Goal: Task Accomplishment & Management: Complete application form

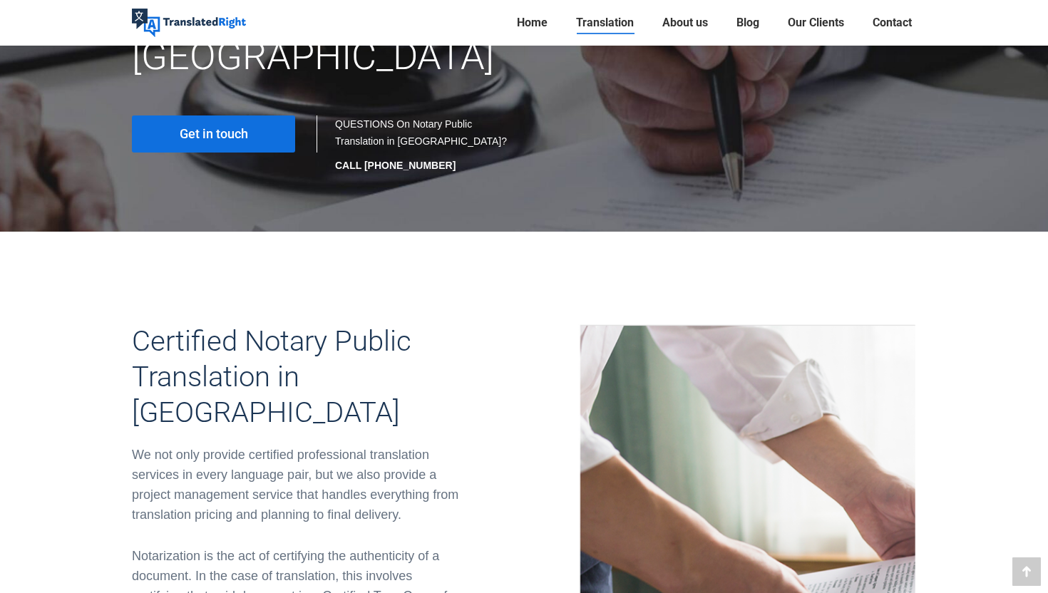
scroll to position [235, 0]
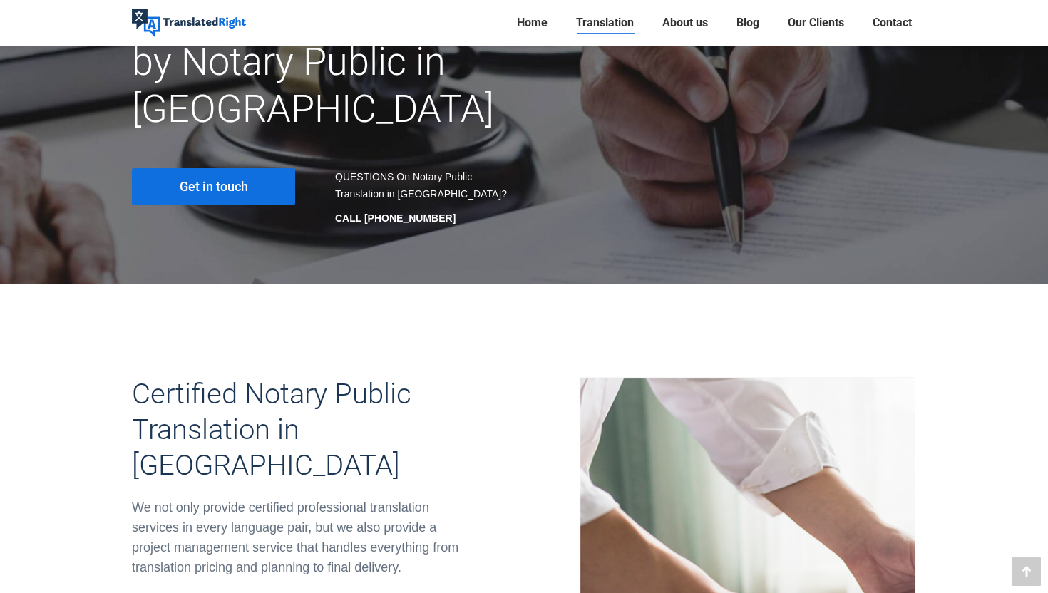
click at [254, 168] on link "Get in touch" at bounding box center [213, 186] width 163 height 37
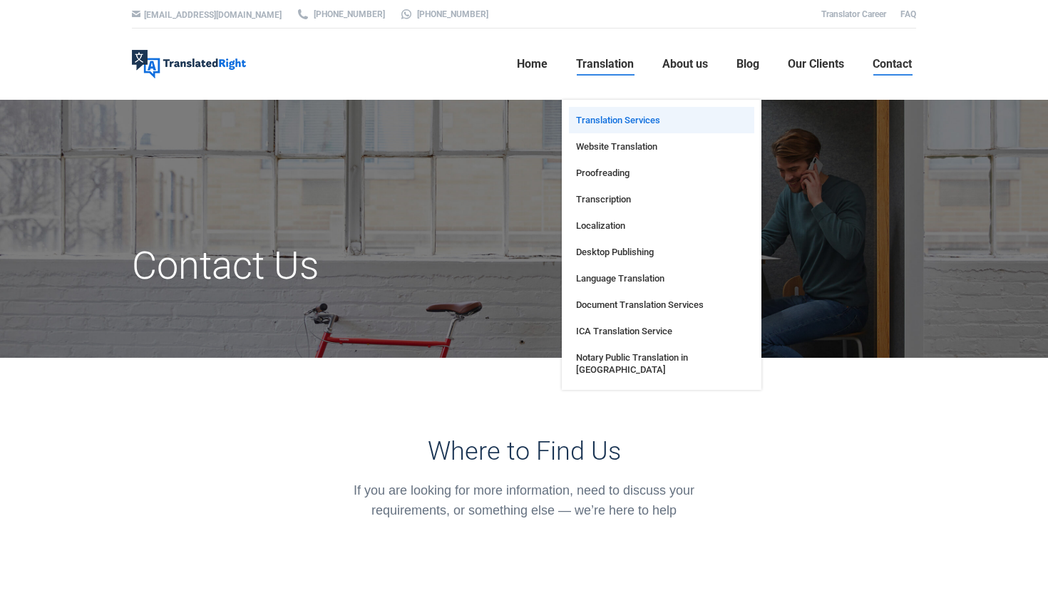
click at [616, 124] on span "Translation Services" at bounding box center [618, 120] width 84 height 12
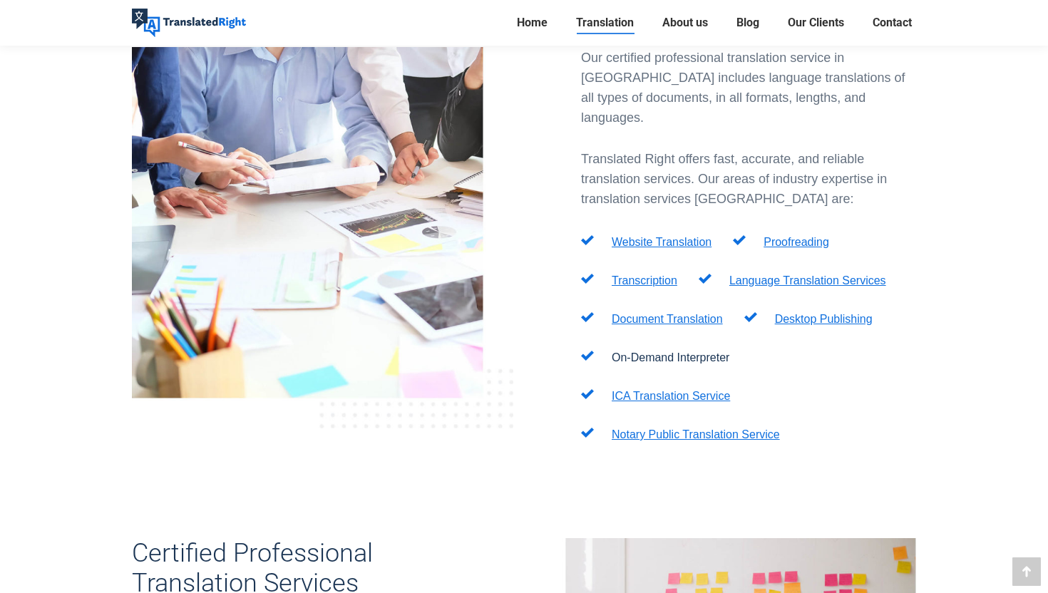
scroll to position [485, 0]
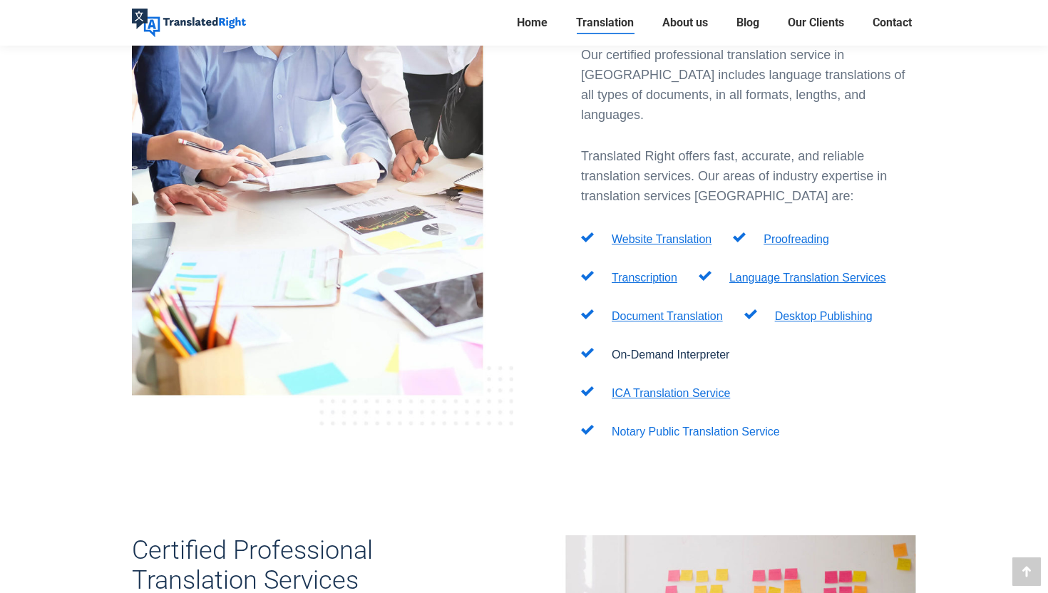
click at [691, 425] on link "Notary Public Translation Service" at bounding box center [695, 431] width 168 height 12
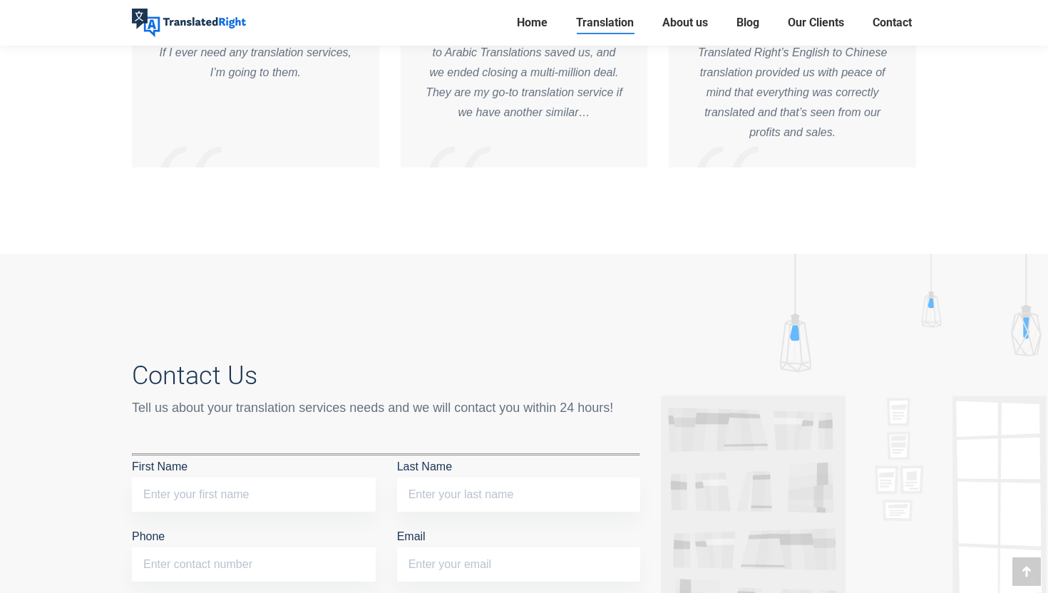
scroll to position [6836, 0]
click at [279, 476] on input "First Name" at bounding box center [254, 493] width 244 height 34
type input "Wenxue"
click at [460, 476] on input "Last Name" at bounding box center [519, 493] width 244 height 34
type input "Sheng"
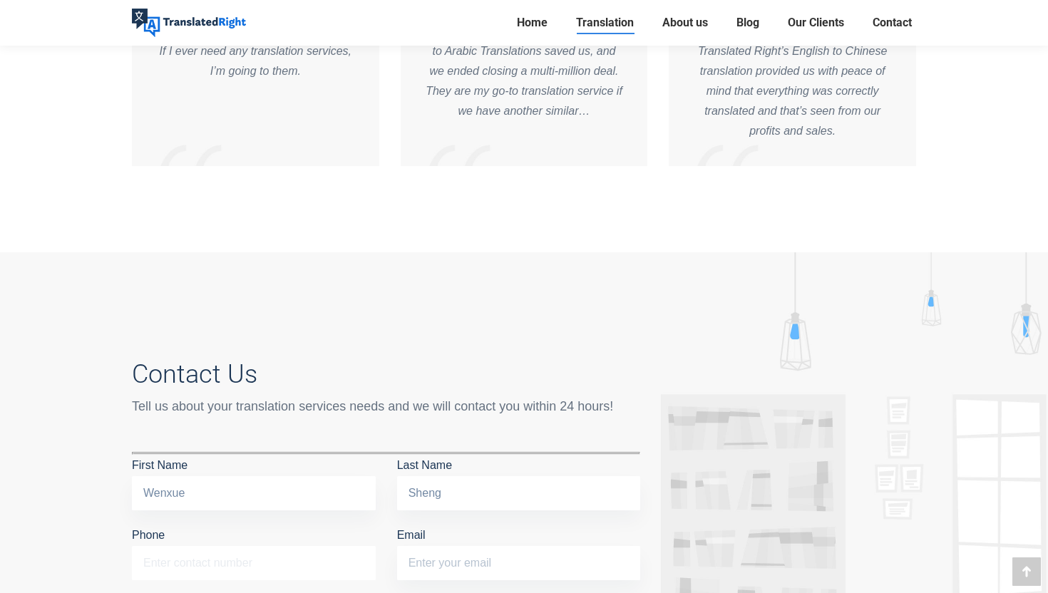
click at [201, 546] on input "Phone" at bounding box center [254, 563] width 244 height 34
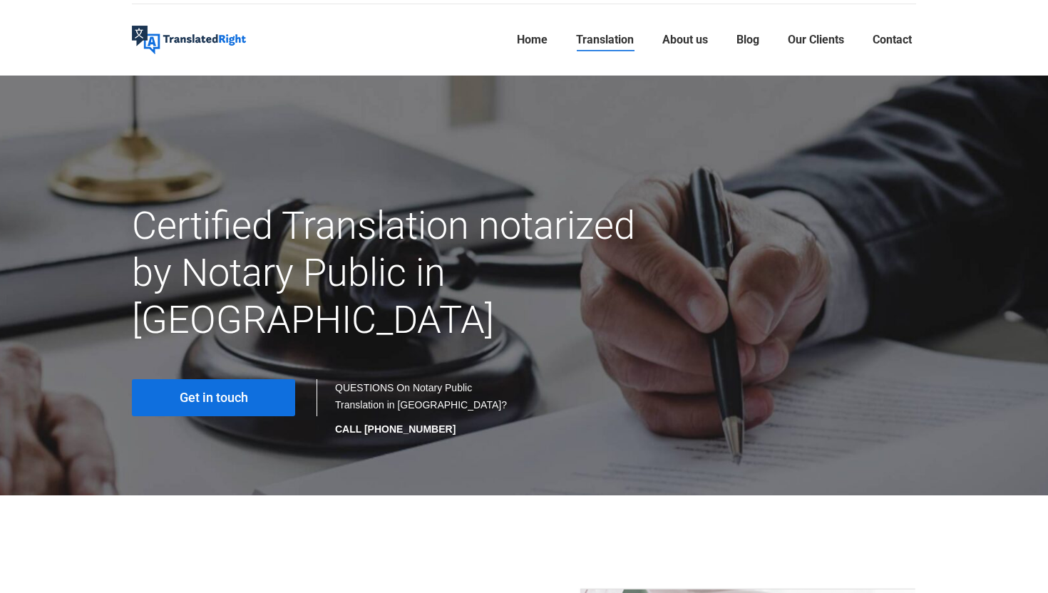
scroll to position [0, 0]
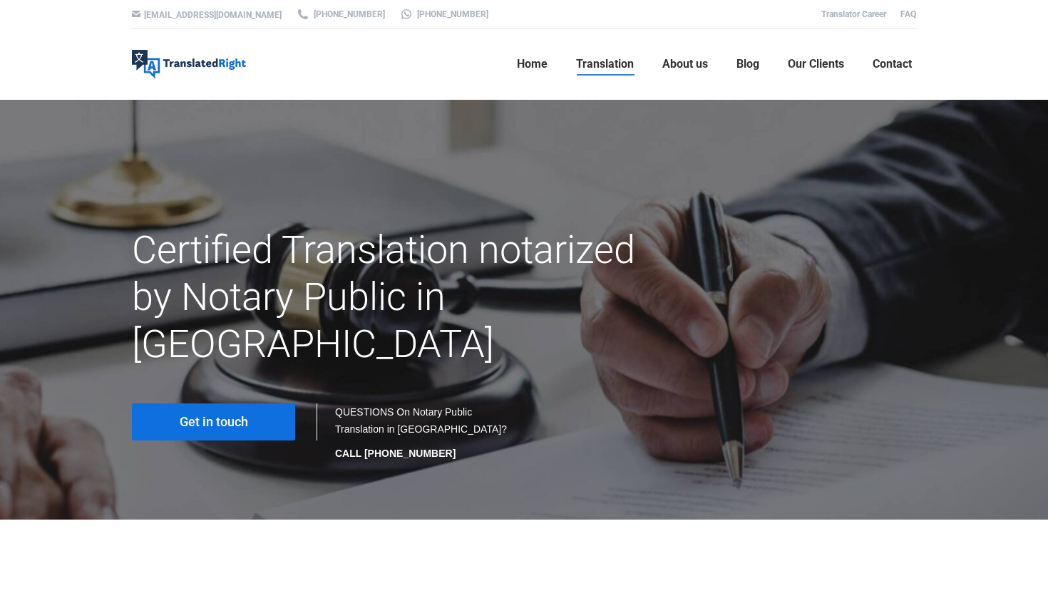
type input "93545196"
click at [140, 403] on link "Get in touch" at bounding box center [213, 421] width 163 height 37
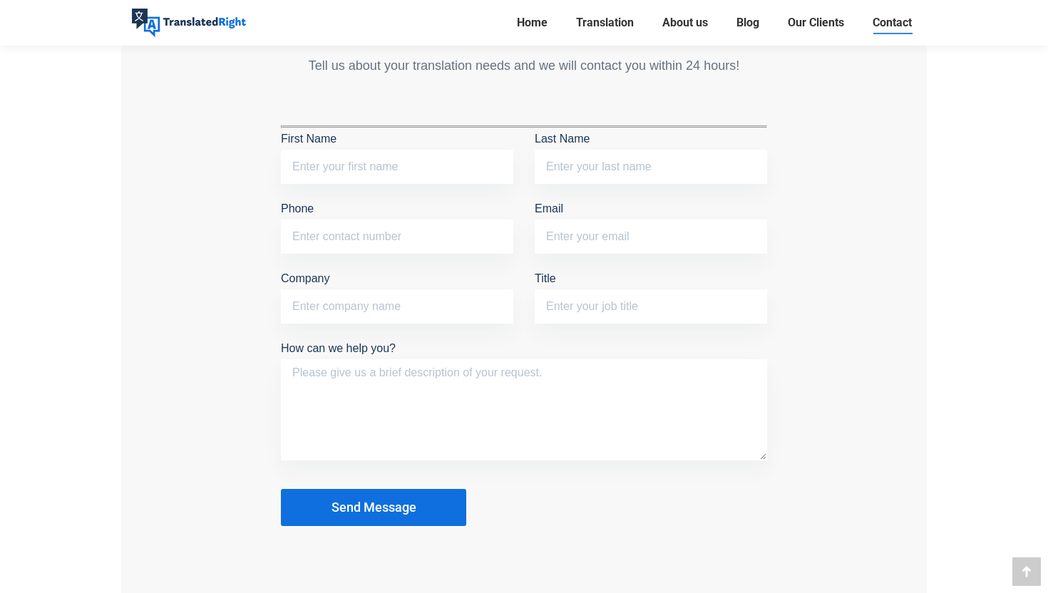
scroll to position [1075, 0]
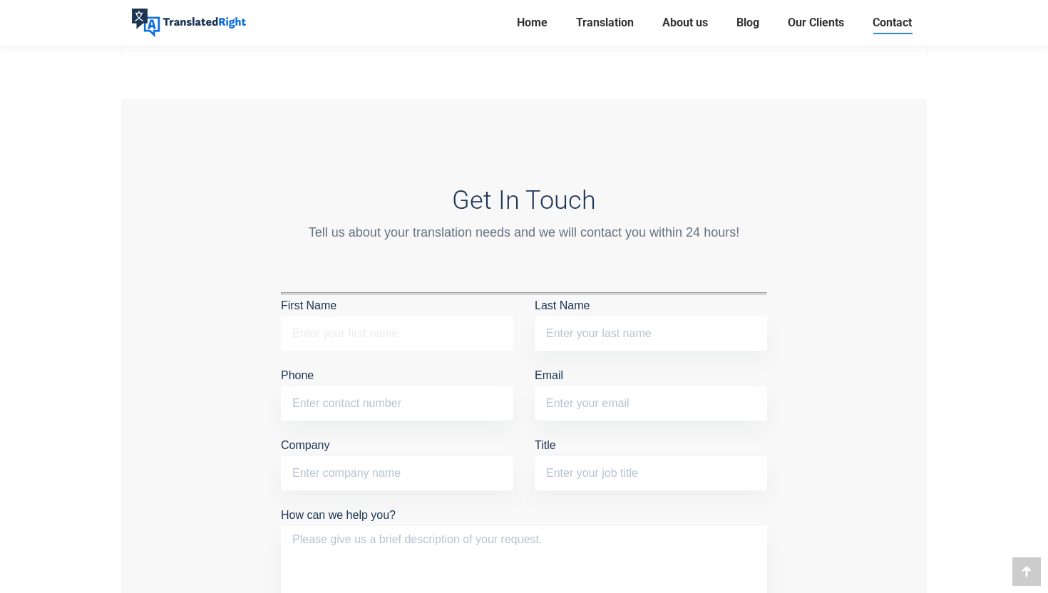
click at [310, 329] on input "First Name" at bounding box center [397, 333] width 232 height 34
type input "Wenxue"
click at [625, 322] on input "Last Name" at bounding box center [651, 333] width 232 height 34
type input "Sheng"
click at [356, 403] on input "Phone" at bounding box center [397, 403] width 232 height 34
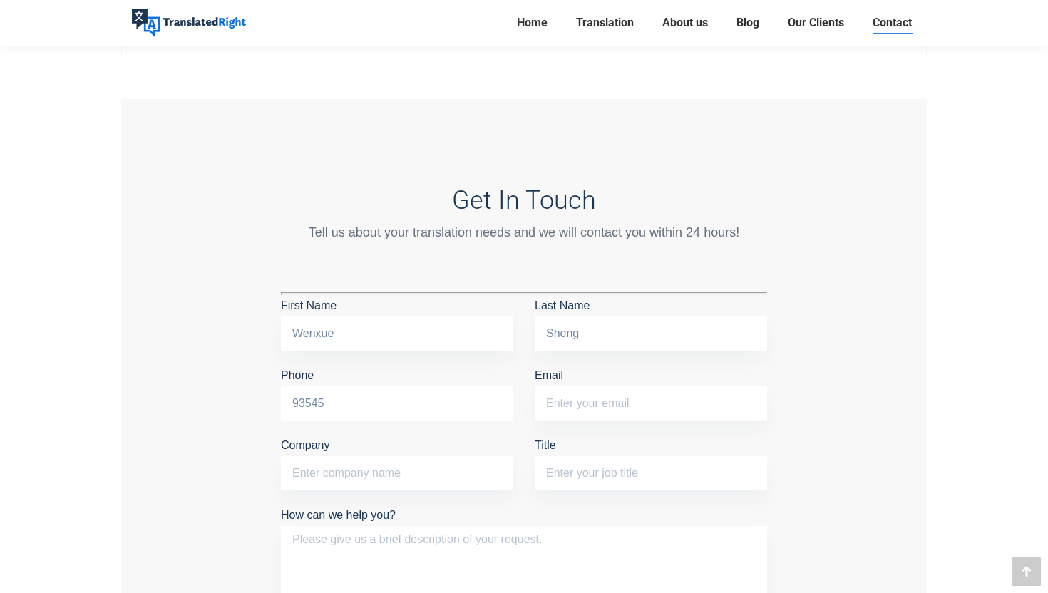
type input "93545196"
click at [585, 407] on input "Email" at bounding box center [651, 403] width 232 height 34
type input "wxuesheng@outlook.com"
click at [440, 465] on input "Company" at bounding box center [397, 473] width 232 height 34
click at [590, 475] on input "Title" at bounding box center [651, 473] width 232 height 34
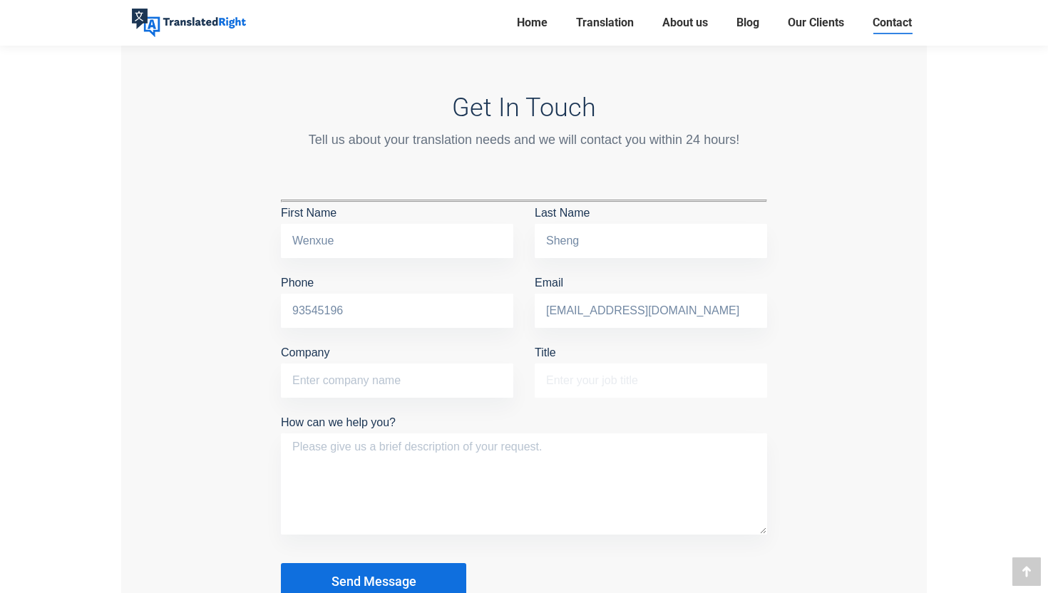
scroll to position [1184, 0]
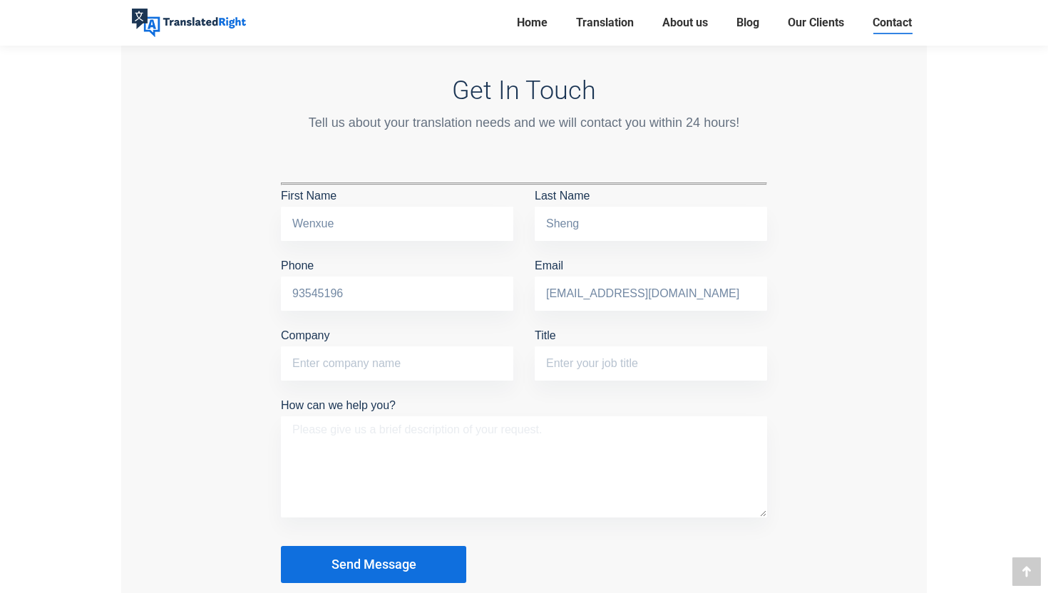
click at [547, 439] on textarea "How can we help you?" at bounding box center [524, 466] width 486 height 101
type textarea "I need to notarize some IDs for my tuition grant and it's quite urgent. How fas…"
click at [438, 562] on button "Send Message" at bounding box center [373, 564] width 185 height 37
